Goal: Information Seeking & Learning: Understand process/instructions

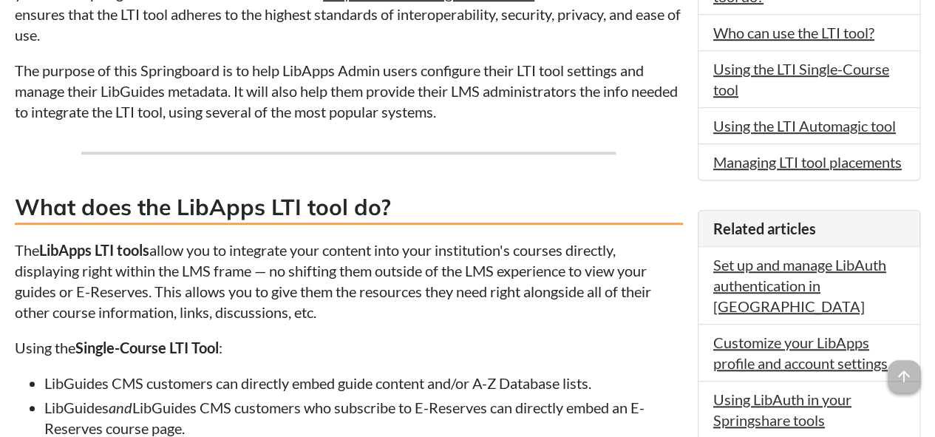
scroll to position [522, 0]
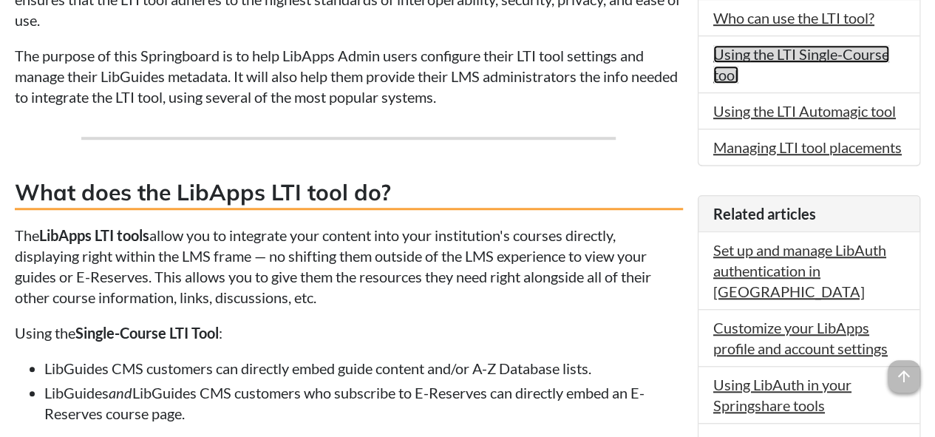
click at [741, 47] on link "Using the LTI Single-Course tool" at bounding box center [801, 64] width 176 height 38
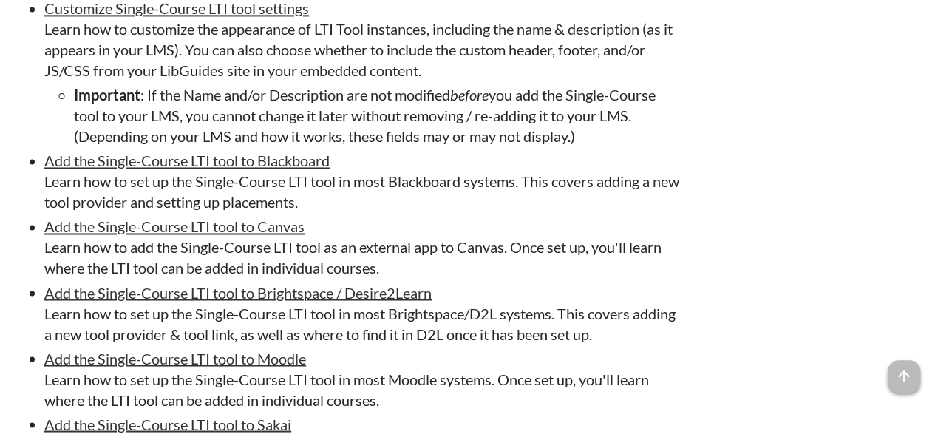
scroll to position [3942, 0]
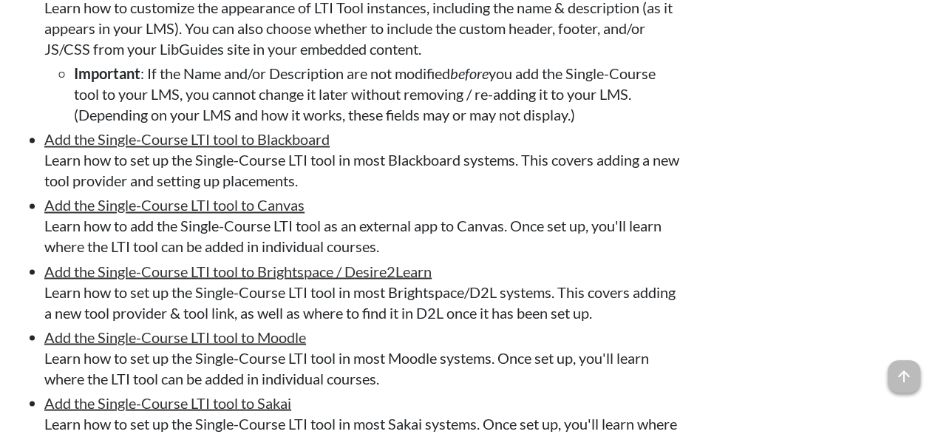
drag, startPoint x: 41, startPoint y: 10, endPoint x: 310, endPoint y: 14, distance: 268.9
click at [310, 14] on ul "Customize Single-Course LTI tool settings Learn how to customize the appearance…" at bounding box center [349, 214] width 668 height 477
copy link "Customize Single-Course LTI tool settings"
click at [898, 383] on span "arrow_upward" at bounding box center [903, 376] width 33 height 33
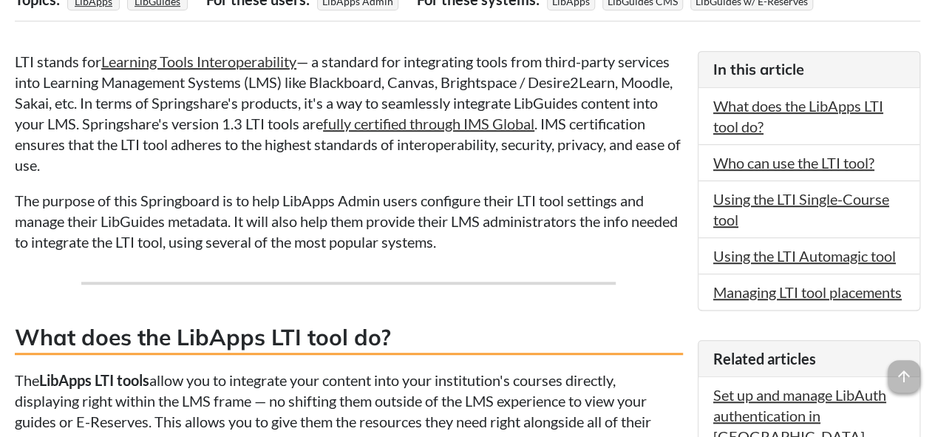
scroll to position [426, 0]
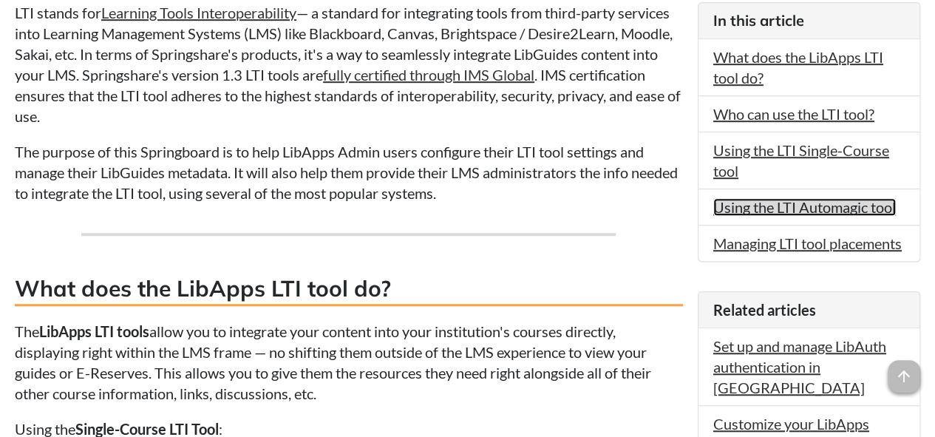
click at [774, 204] on link "Using the LTI Automagic tool" at bounding box center [804, 207] width 182 height 18
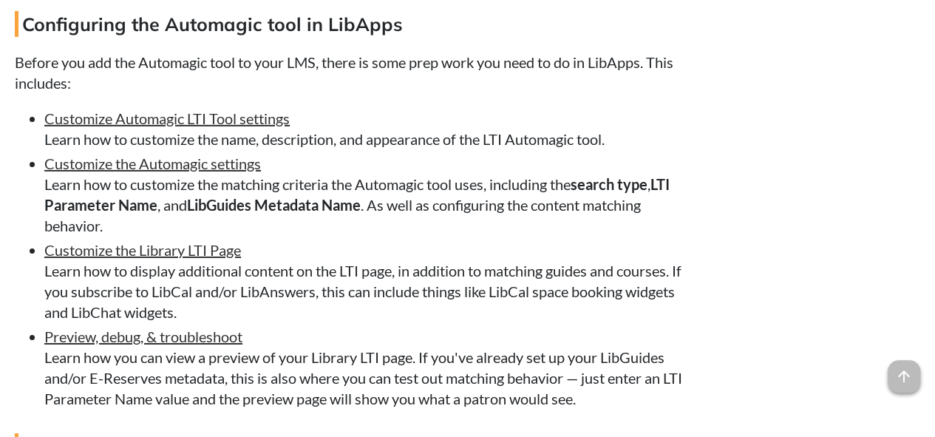
scroll to position [5154, 0]
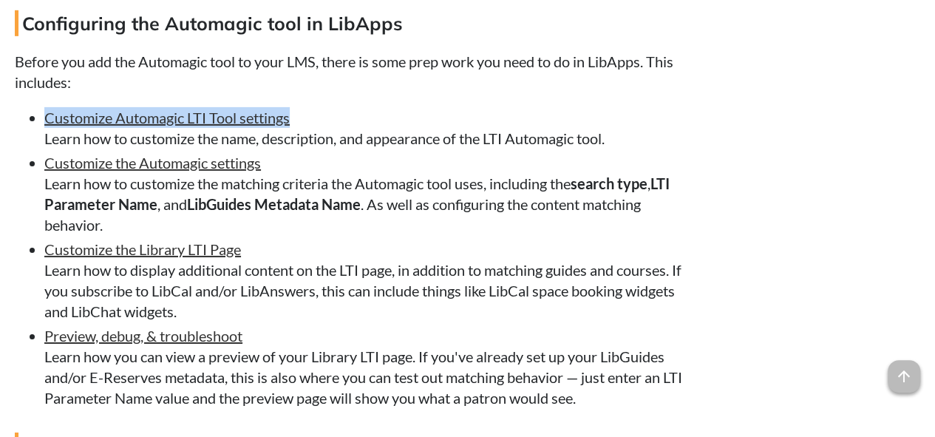
drag, startPoint x: 316, startPoint y: 146, endPoint x: 5, endPoint y: 146, distance: 311.0
copy link "Customize Automagic LTI Tool settings"
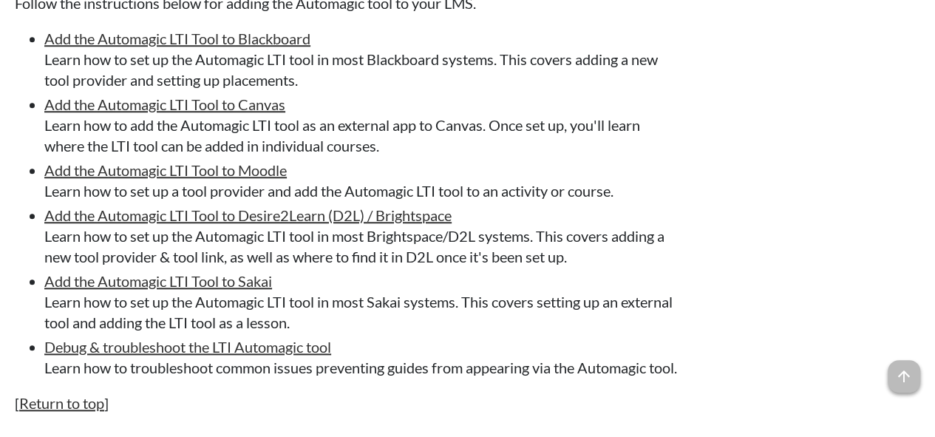
scroll to position [6191, 0]
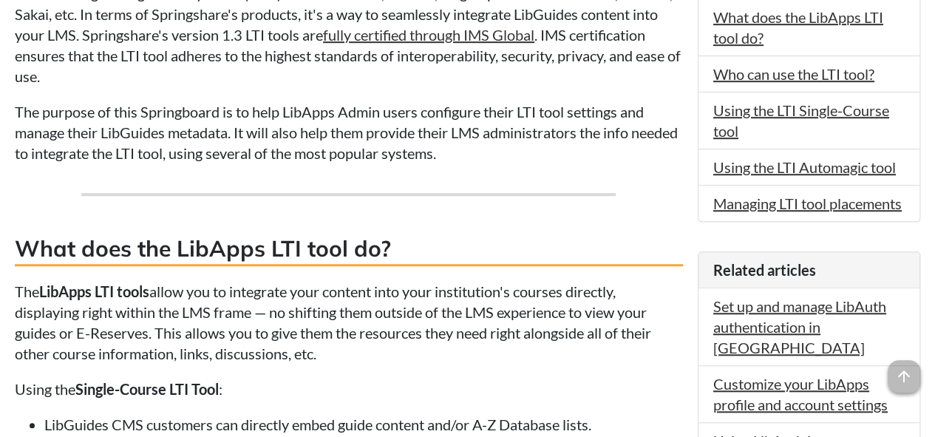
scroll to position [515, 0]
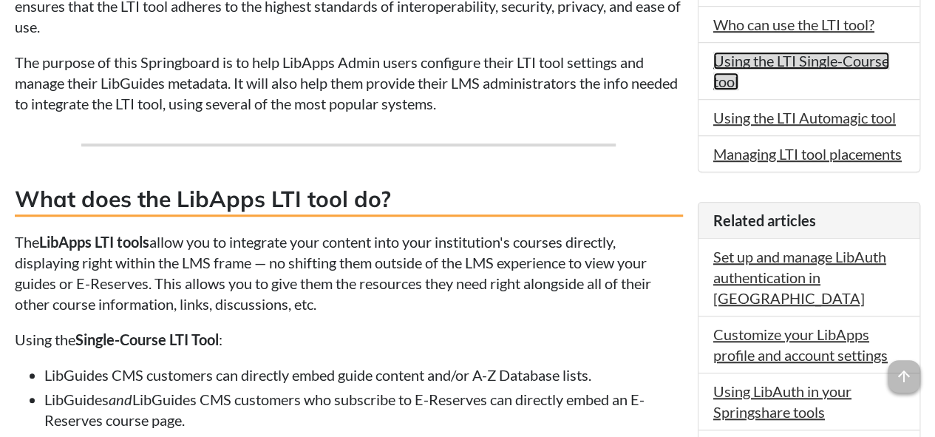
click at [723, 52] on link "Using the LTI Single-Course tool" at bounding box center [801, 71] width 176 height 38
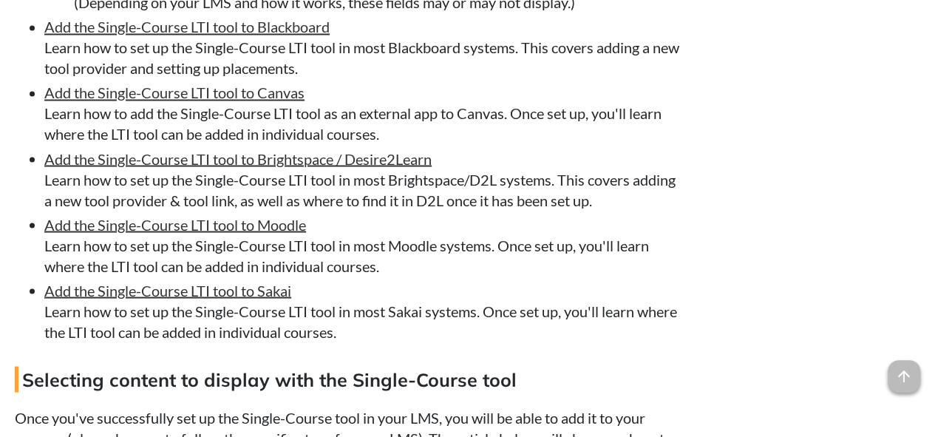
scroll to position [4052, 0]
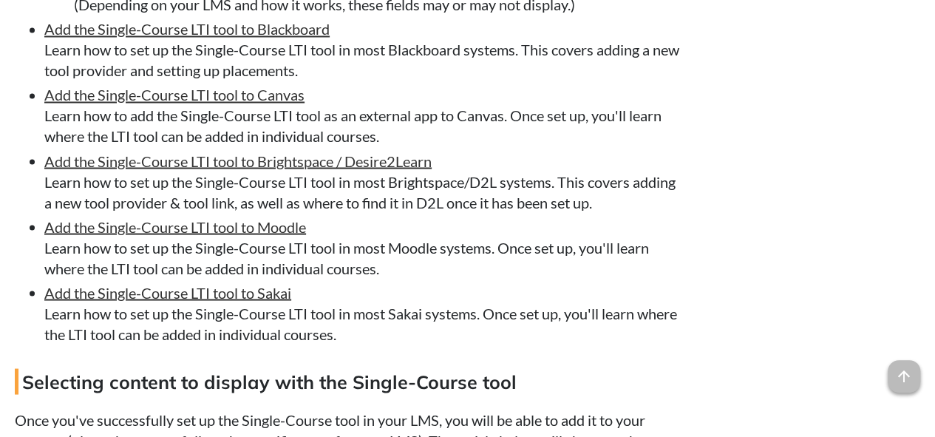
click at [514, 212] on li "Add the Single-Course LTI tool to Brightspace / Desire2Learn Learn how to set u…" at bounding box center [363, 181] width 638 height 62
